Goal: Task Accomplishment & Management: Use online tool/utility

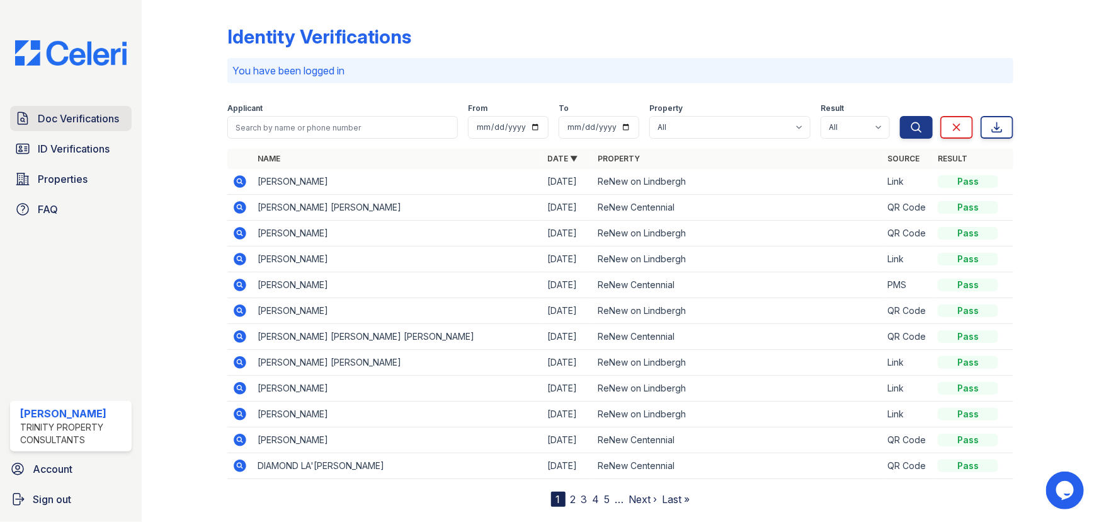
click at [97, 124] on span "Doc Verifications" at bounding box center [78, 118] width 81 height 15
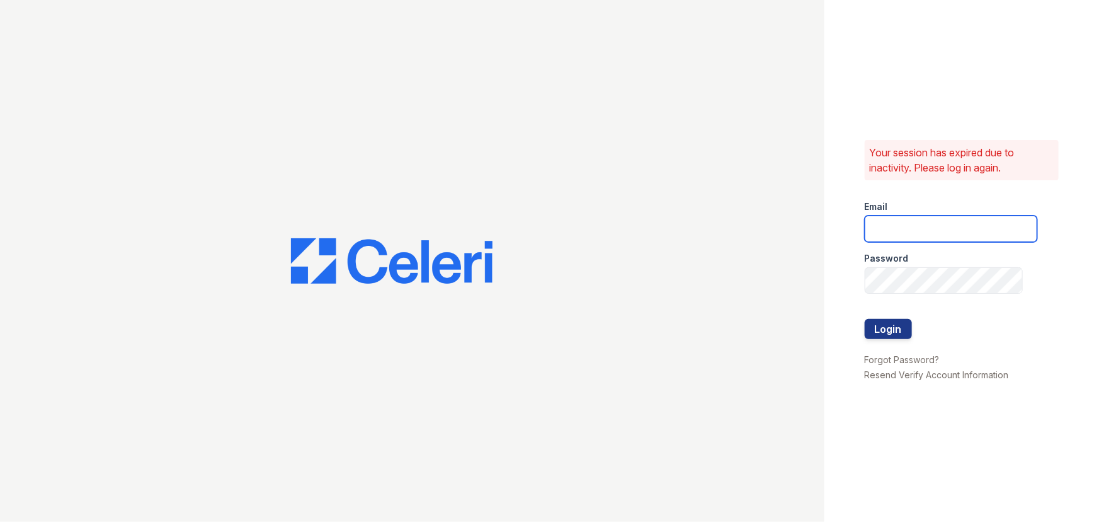
drag, startPoint x: 900, startPoint y: 233, endPoint x: 913, endPoint y: 236, distance: 14.1
click at [900, 233] on input "email" at bounding box center [951, 228] width 173 height 26
type input "aalexander@trinity-pm.com"
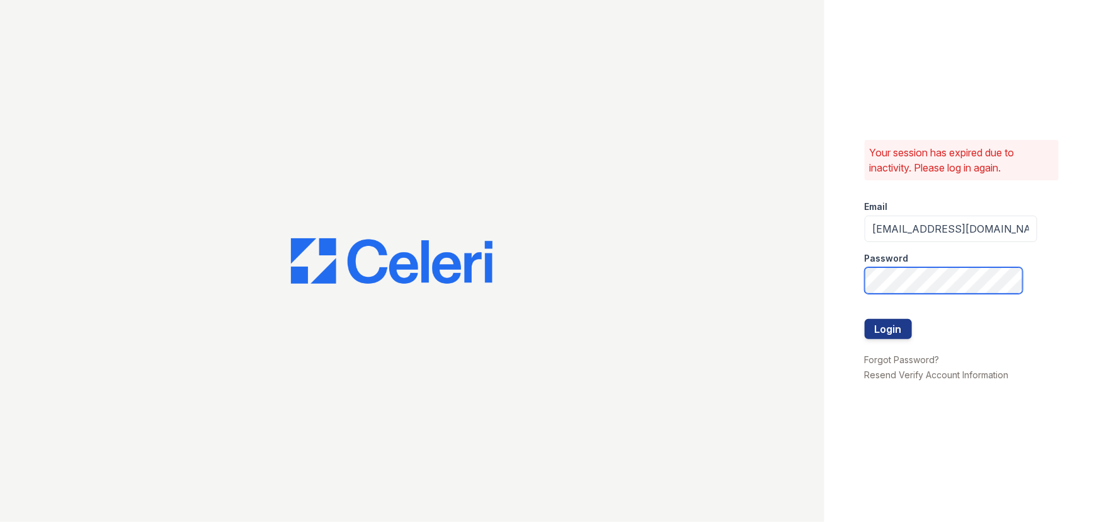
click at [865, 319] on button "Login" at bounding box center [888, 329] width 47 height 20
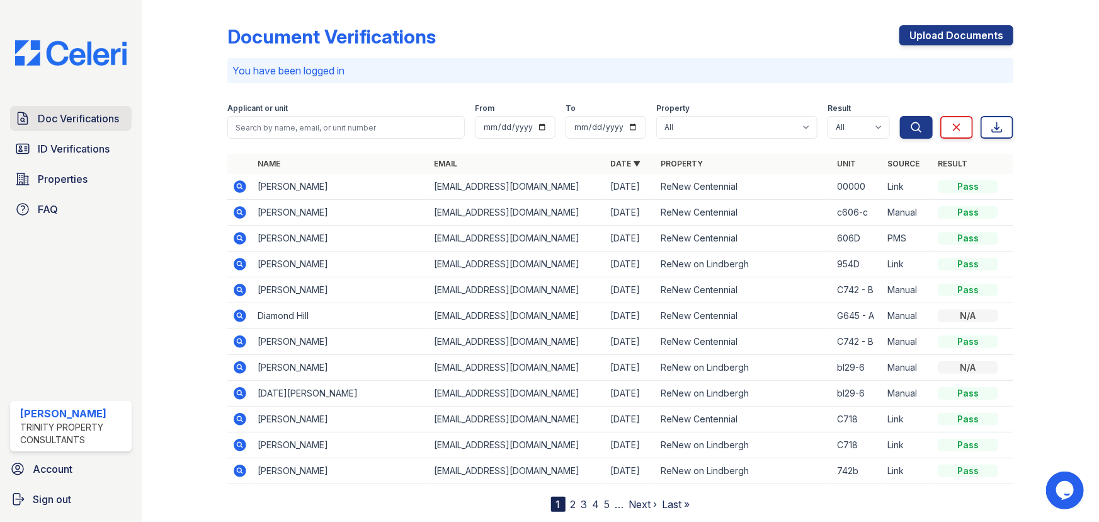
click at [94, 120] on span "Doc Verifications" at bounding box center [78, 118] width 81 height 15
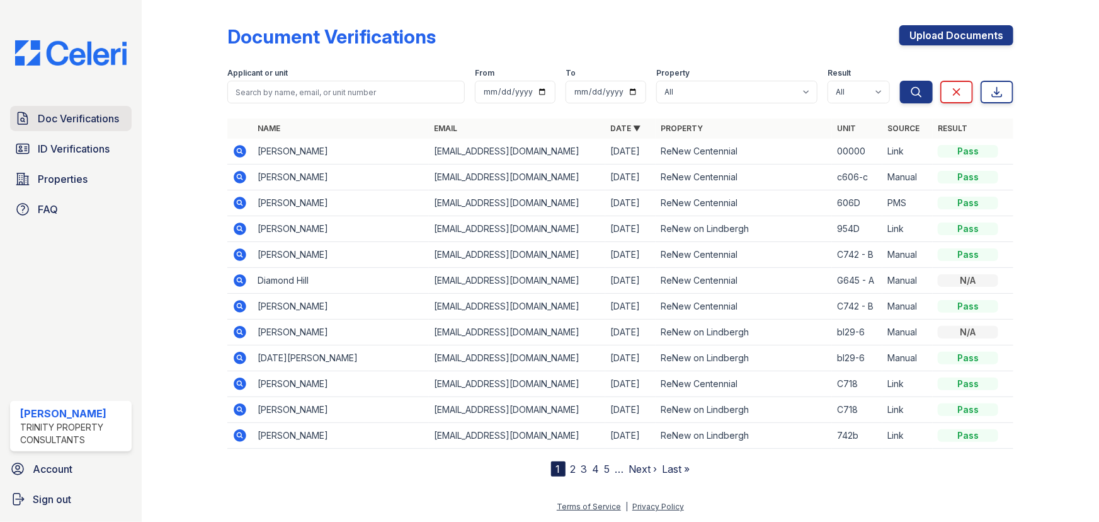
click at [117, 124] on span "Doc Verifications" at bounding box center [78, 118] width 81 height 15
